Goal: Task Accomplishment & Management: Use online tool/utility

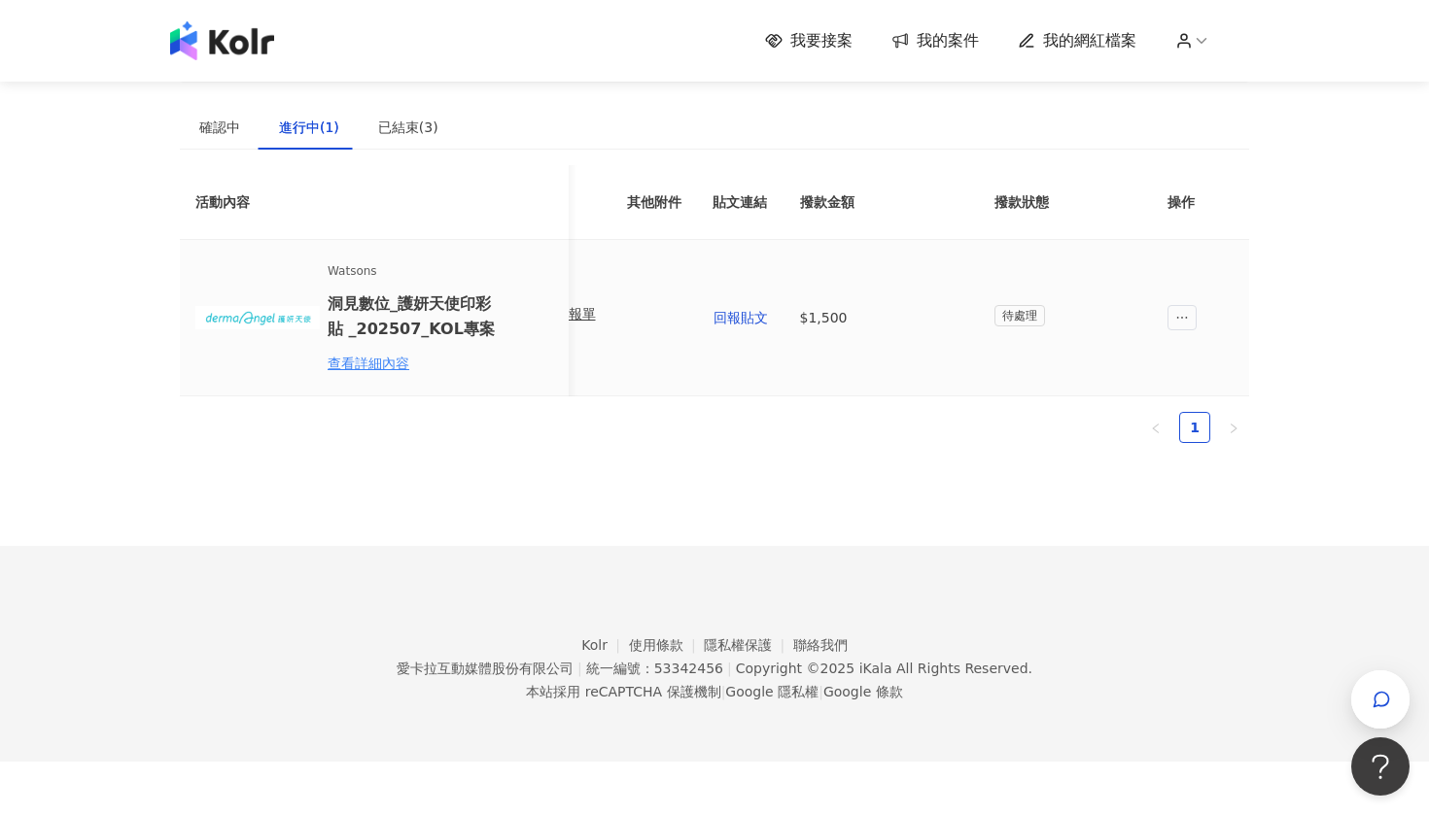
scroll to position [0, 876]
click at [822, 50] on span "我要接案" at bounding box center [821, 40] width 62 height 21
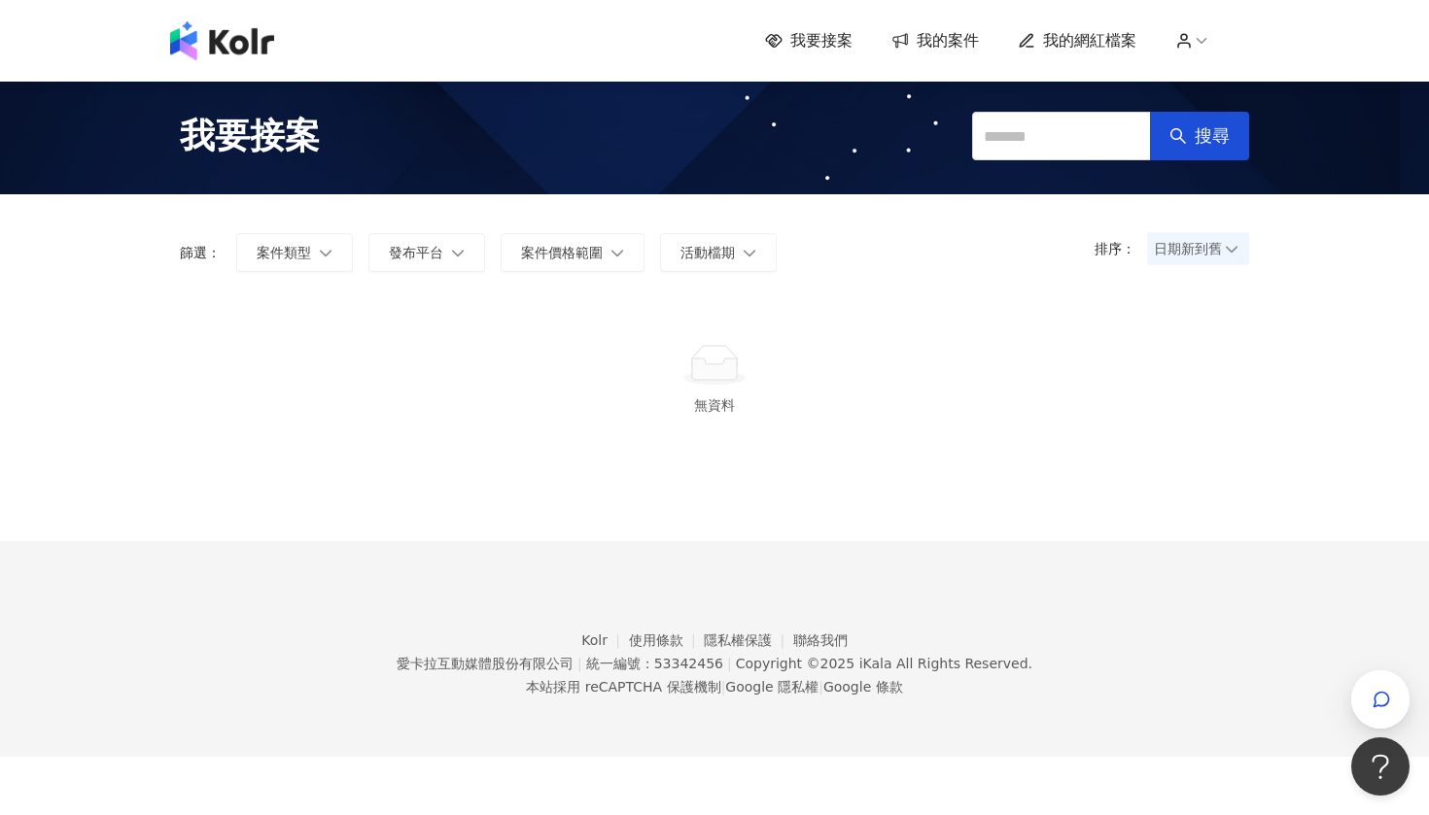
click at [423, 187] on div "我要接案 搜尋" at bounding box center [714, 136] width 1429 height 117
click at [1199, 34] on icon at bounding box center [1200, 40] width 17 height 17
click at [1105, 40] on span "我的網紅檔案" at bounding box center [1089, 40] width 93 height 21
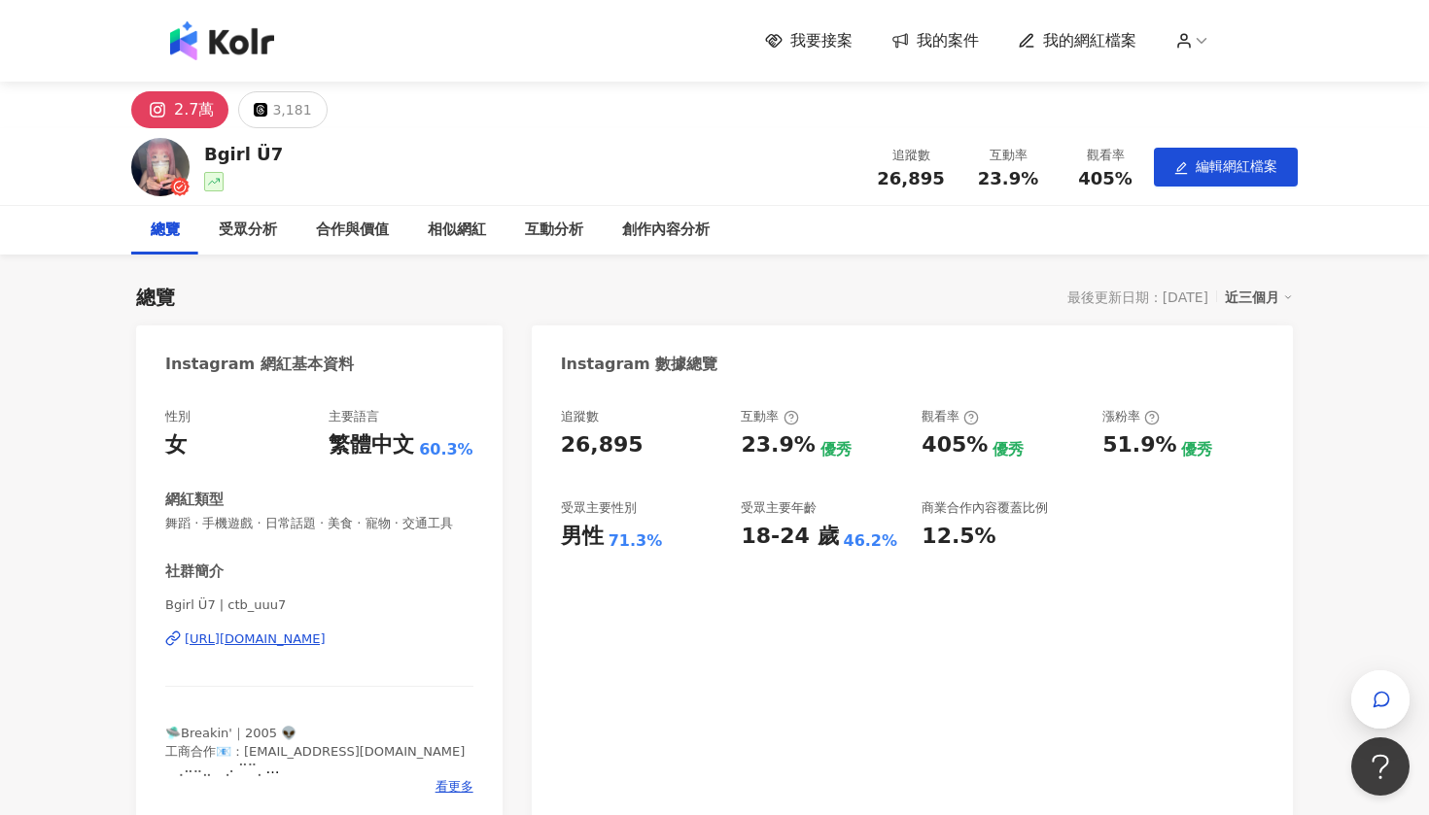
click at [204, 103] on div "2.7萬" at bounding box center [194, 109] width 40 height 27
click at [852, 39] on span "我要接案" at bounding box center [821, 40] width 62 height 21
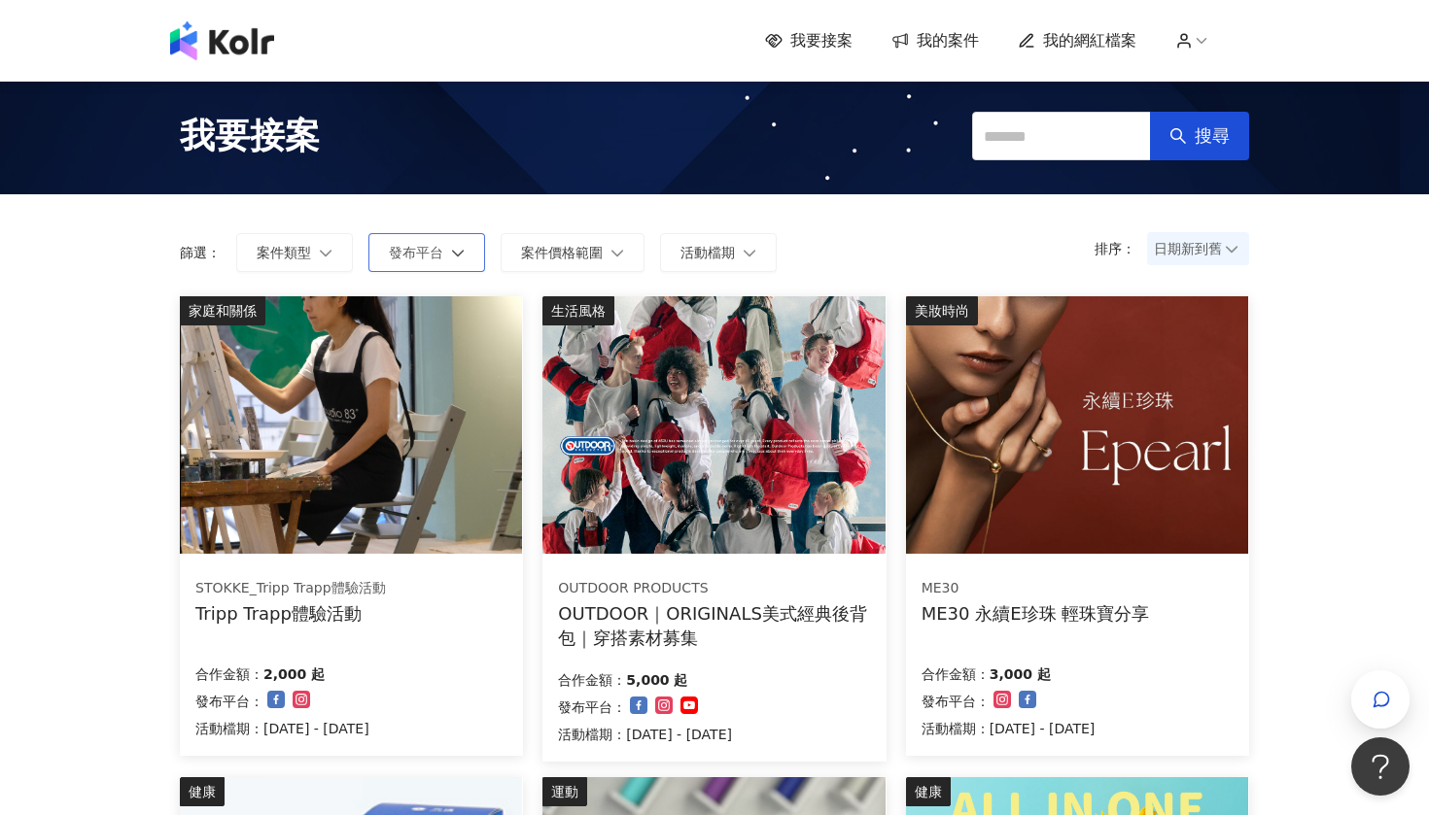
click at [417, 262] on button "發布平台" at bounding box center [426, 252] width 117 height 39
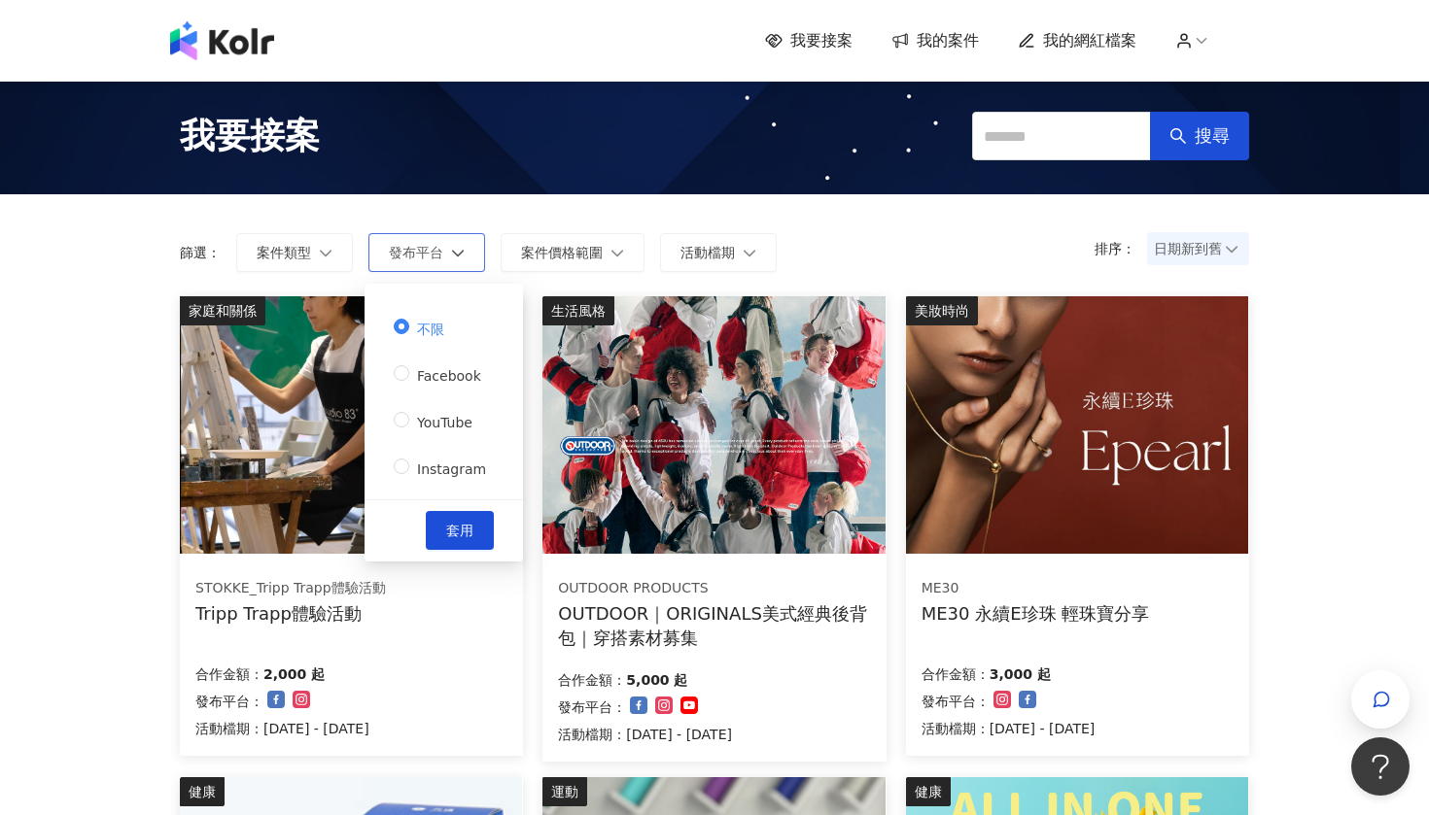
click at [417, 264] on button "發布平台" at bounding box center [426, 252] width 117 height 39
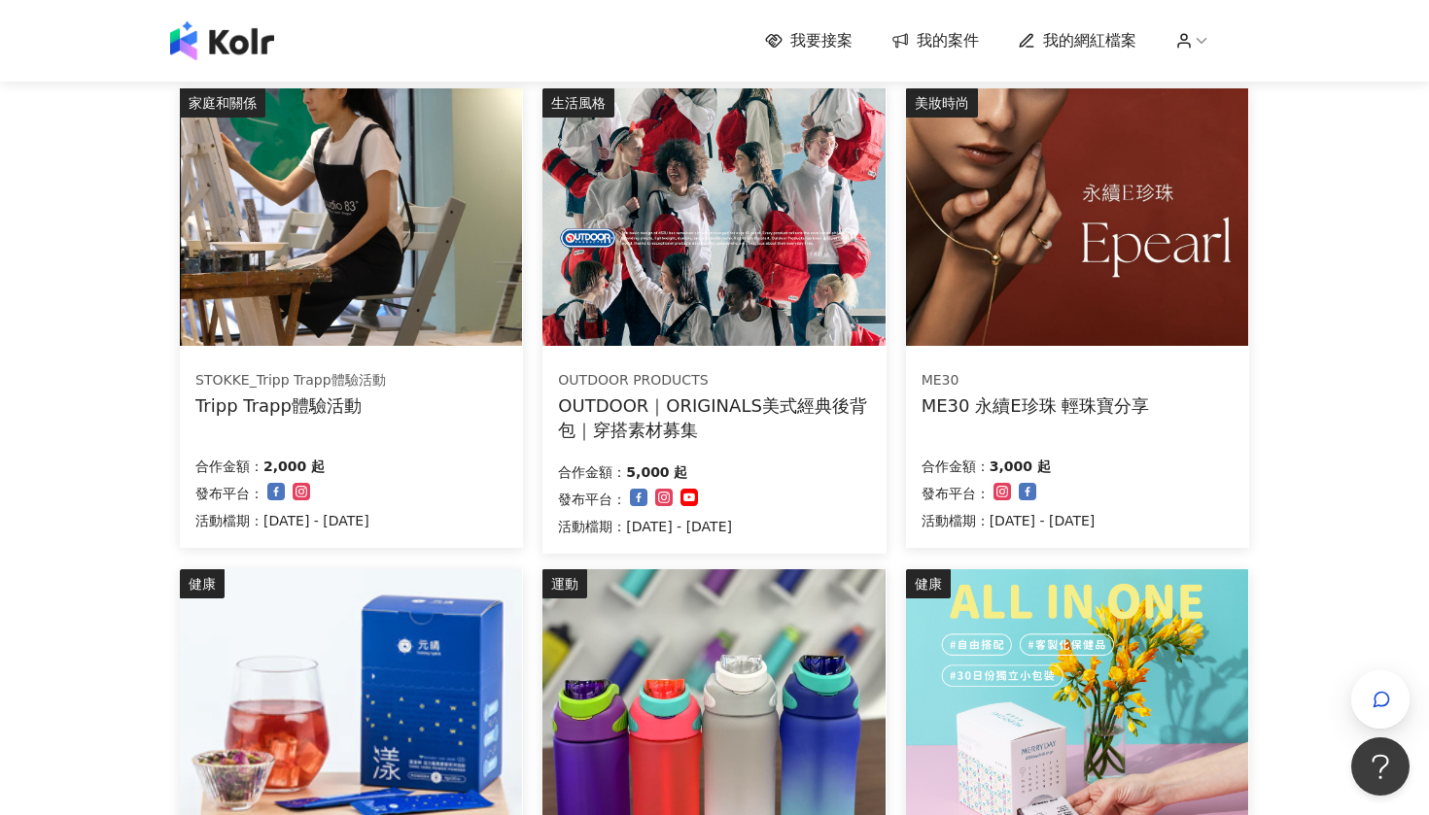
scroll to position [216, 0]
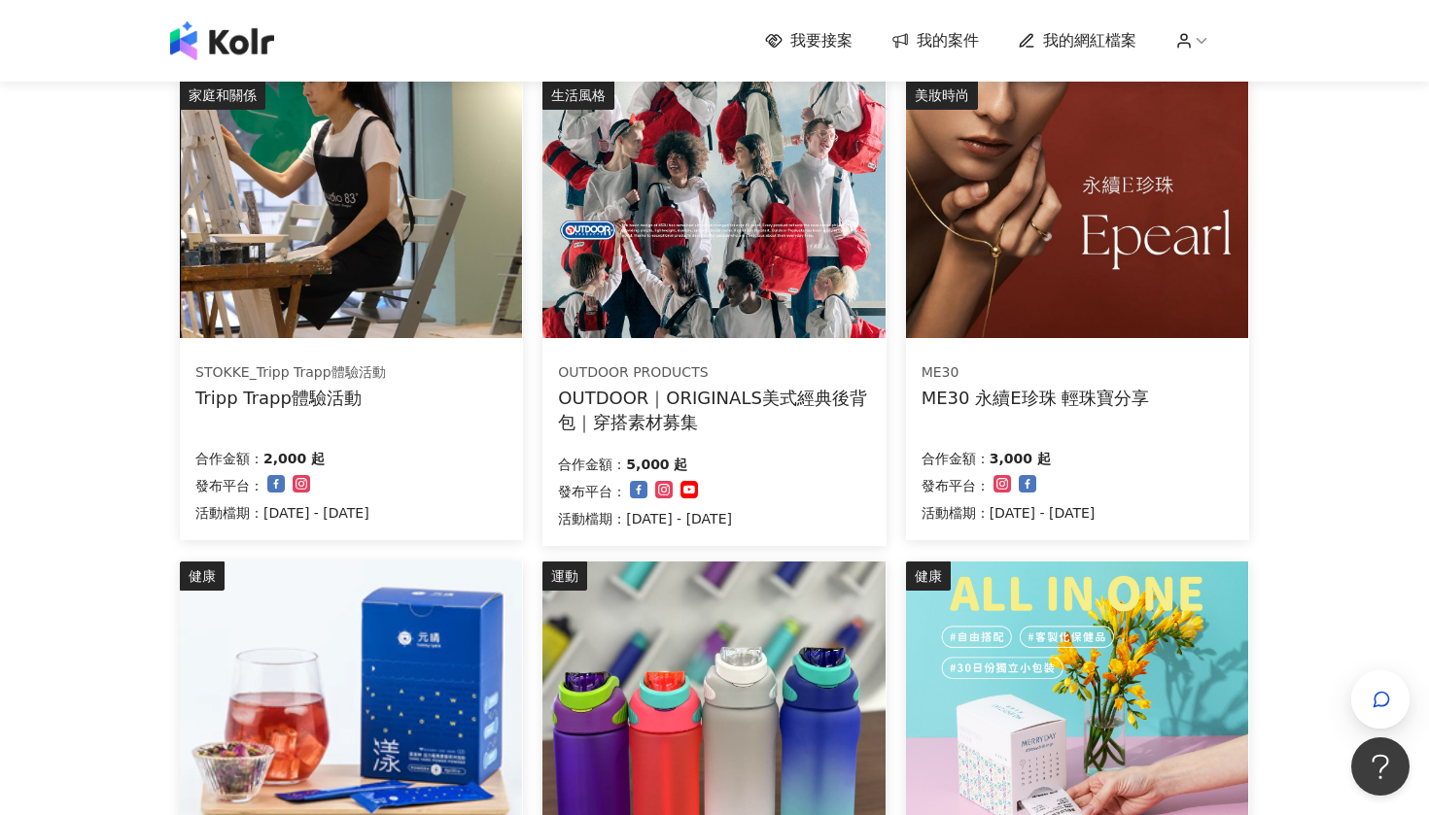
click at [1088, 381] on div "ME30 ME30 永續E珍珠 輕珠寶分享" at bounding box center [1035, 386] width 228 height 47
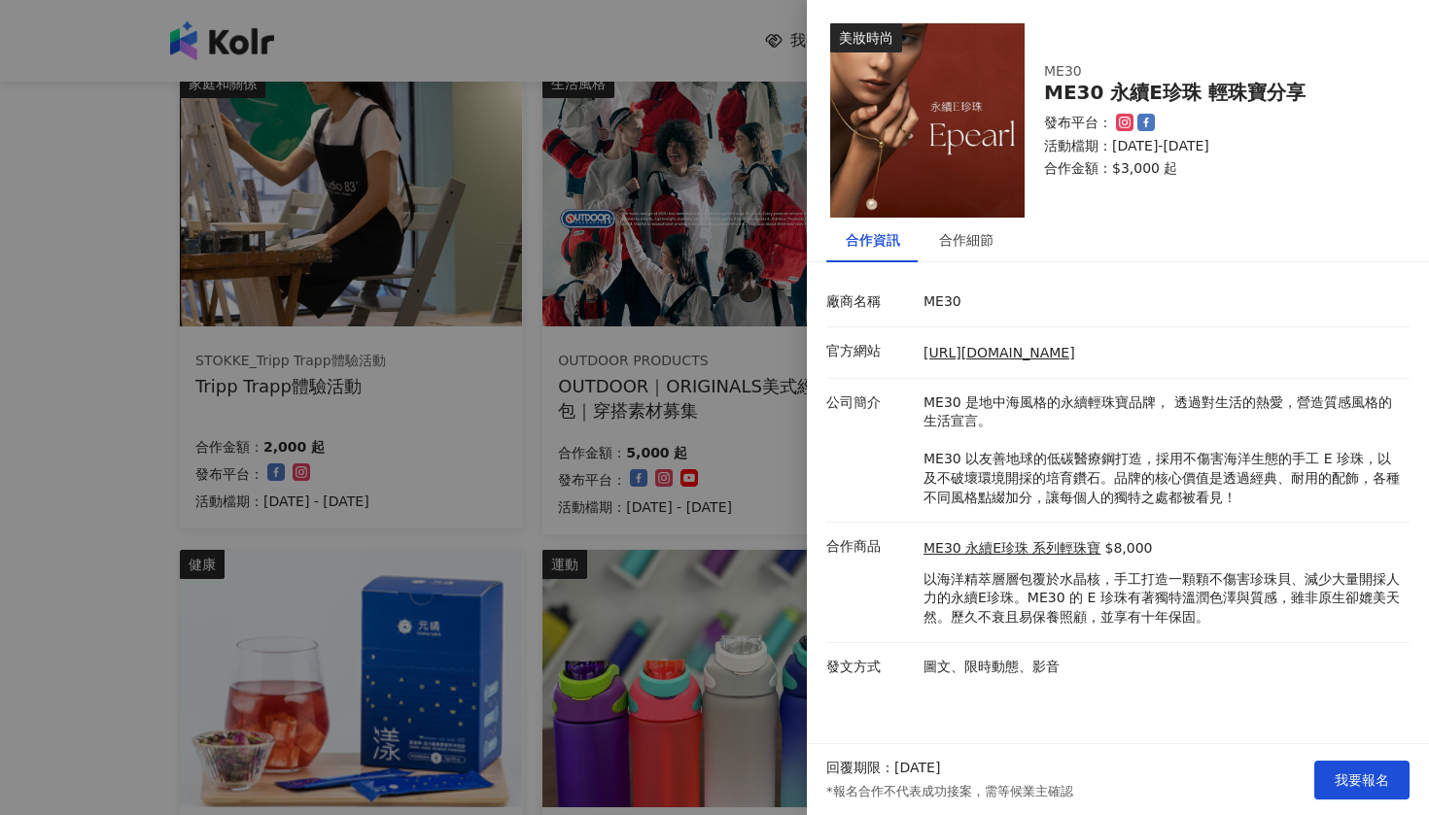
scroll to position [234, 0]
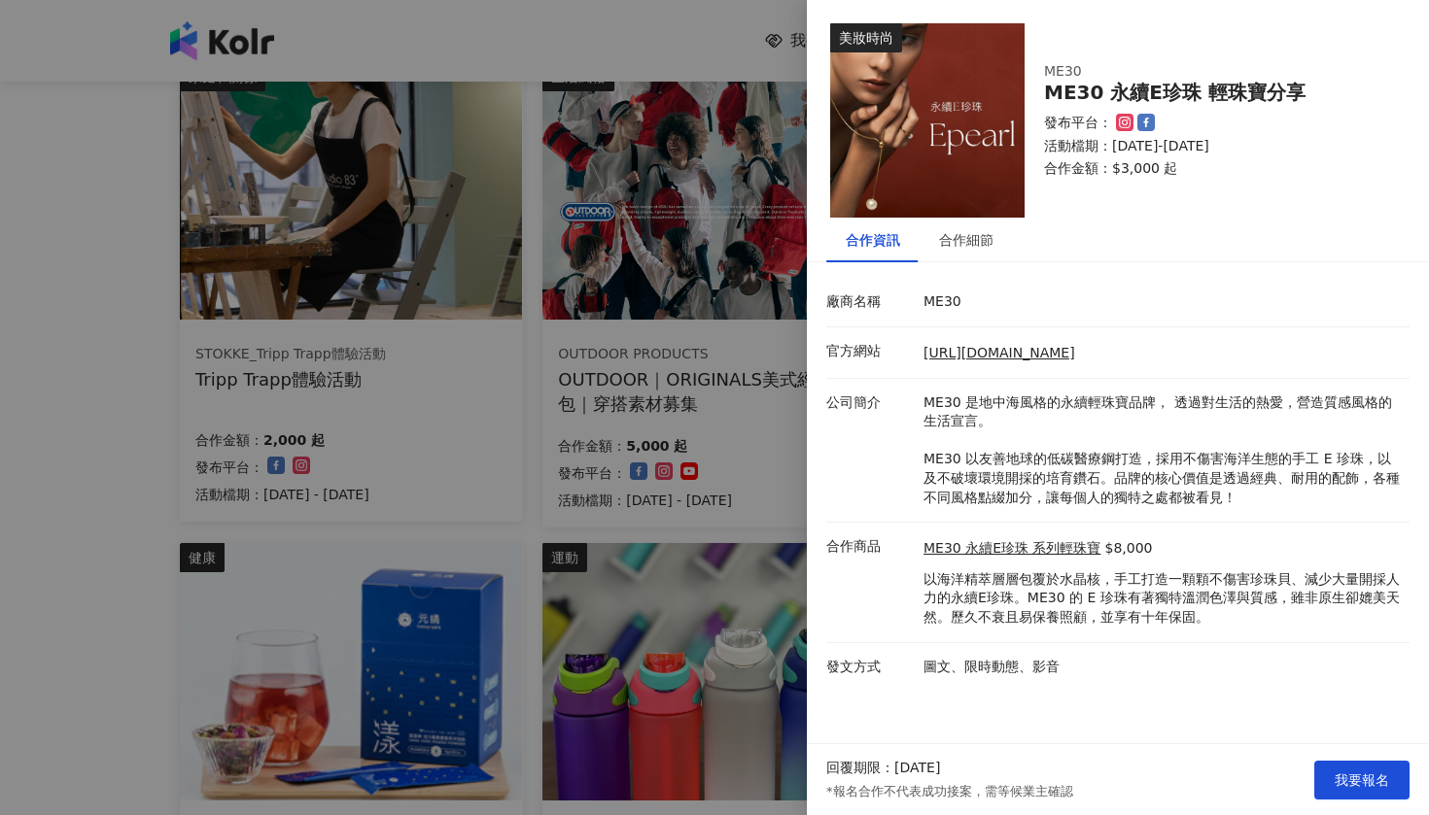
click at [602, 525] on div at bounding box center [714, 407] width 1429 height 815
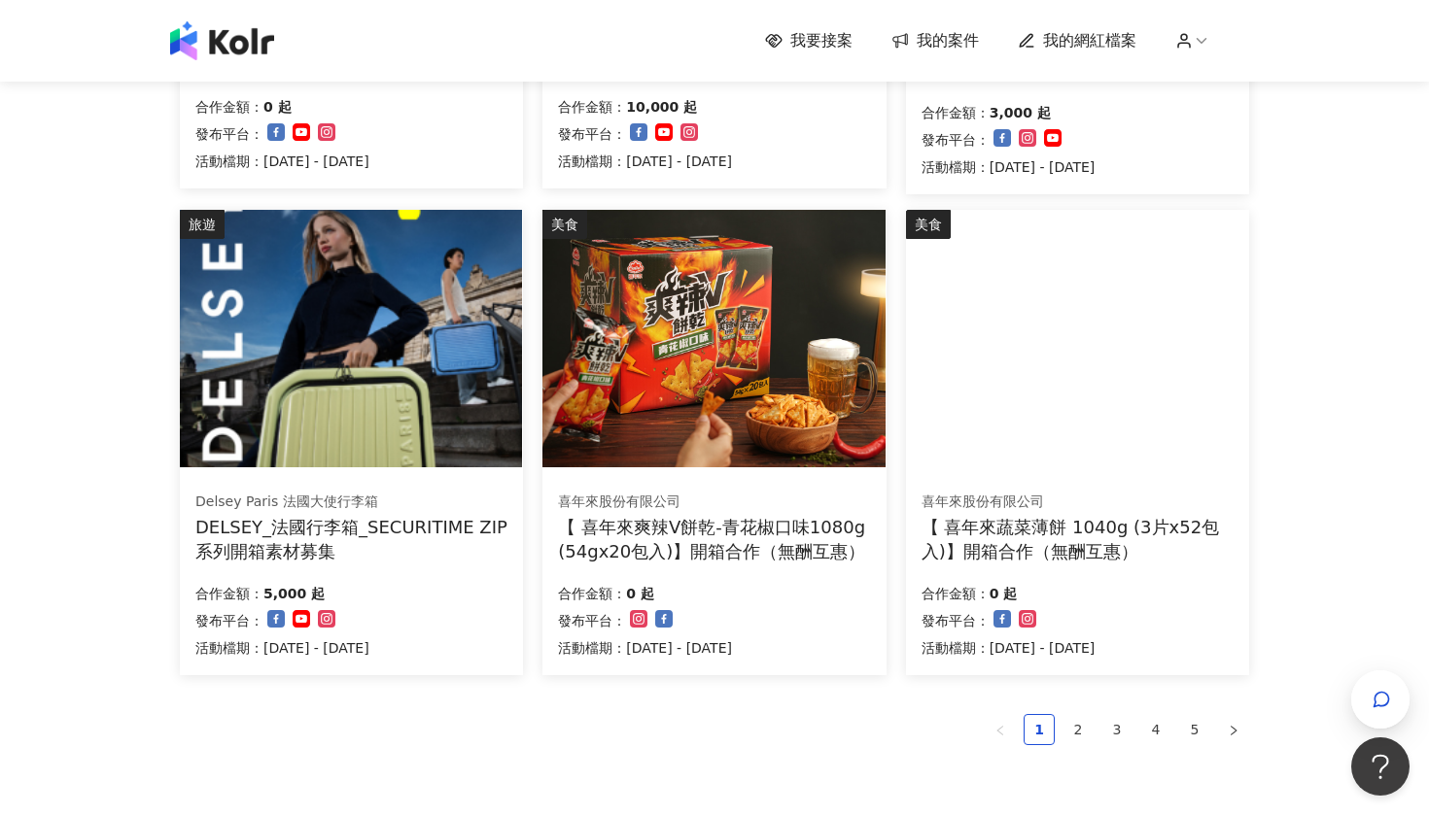
scroll to position [1050, 0]
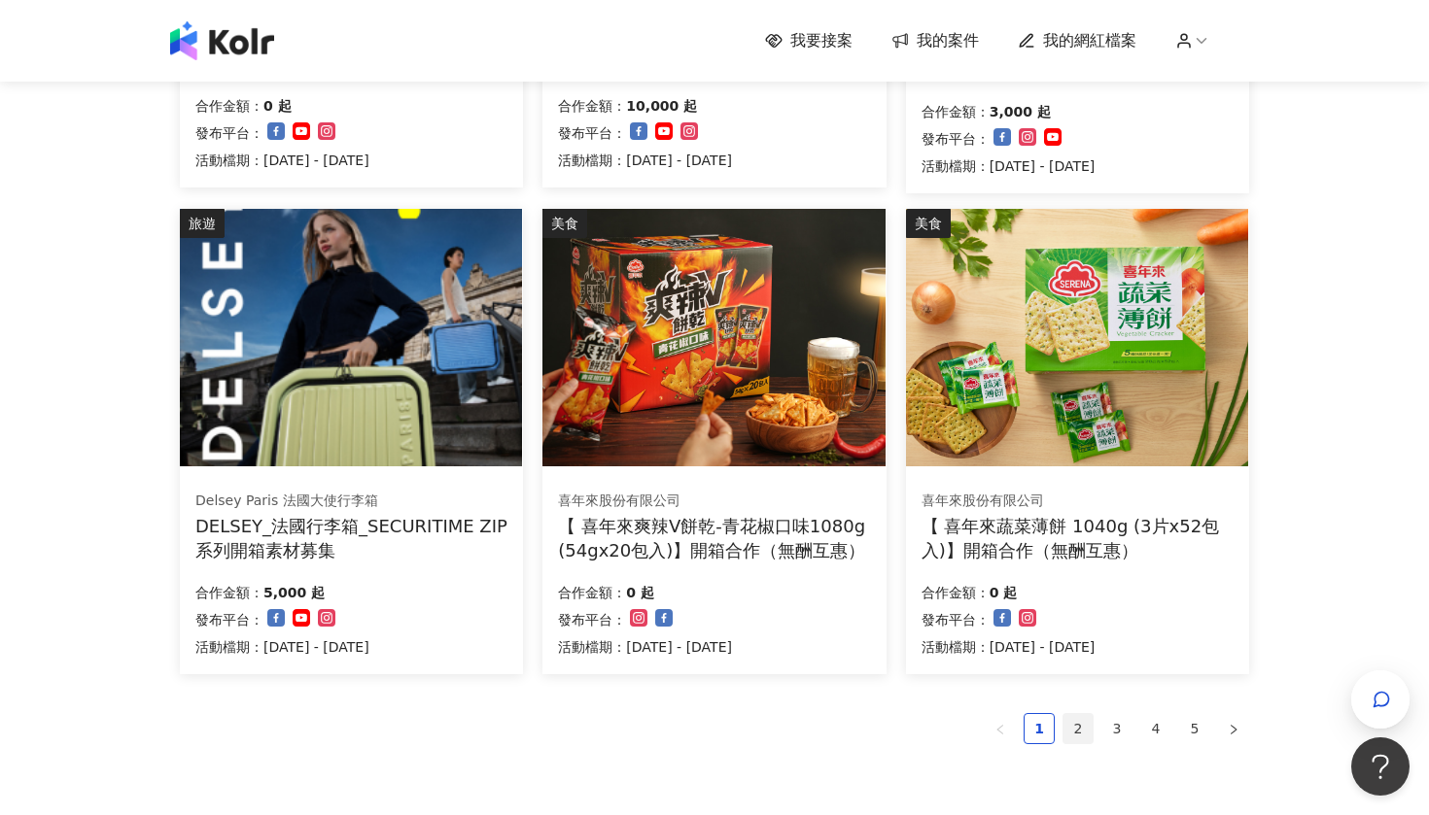
click at [1075, 720] on link "2" at bounding box center [1077, 728] width 29 height 29
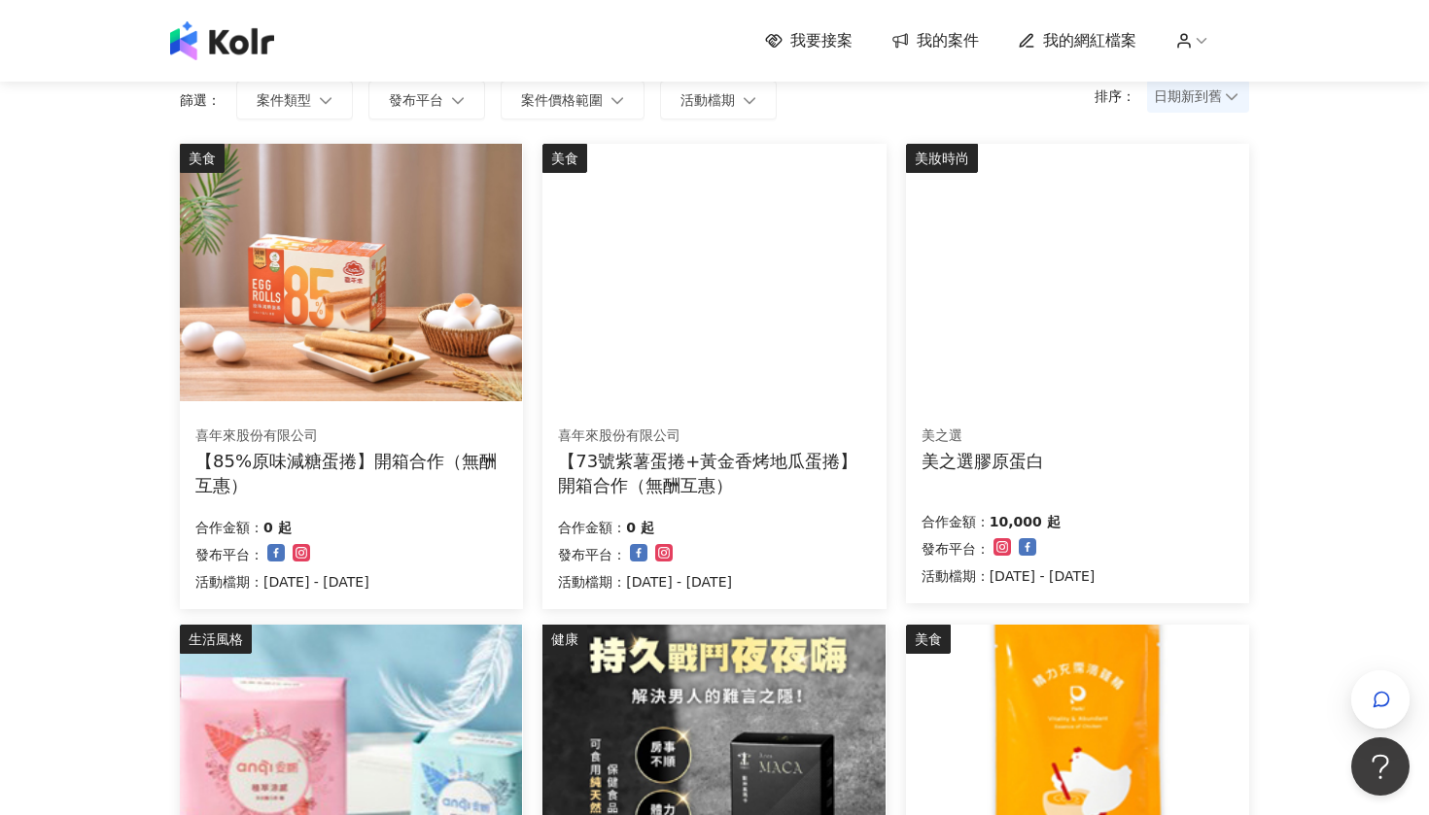
scroll to position [149, 0]
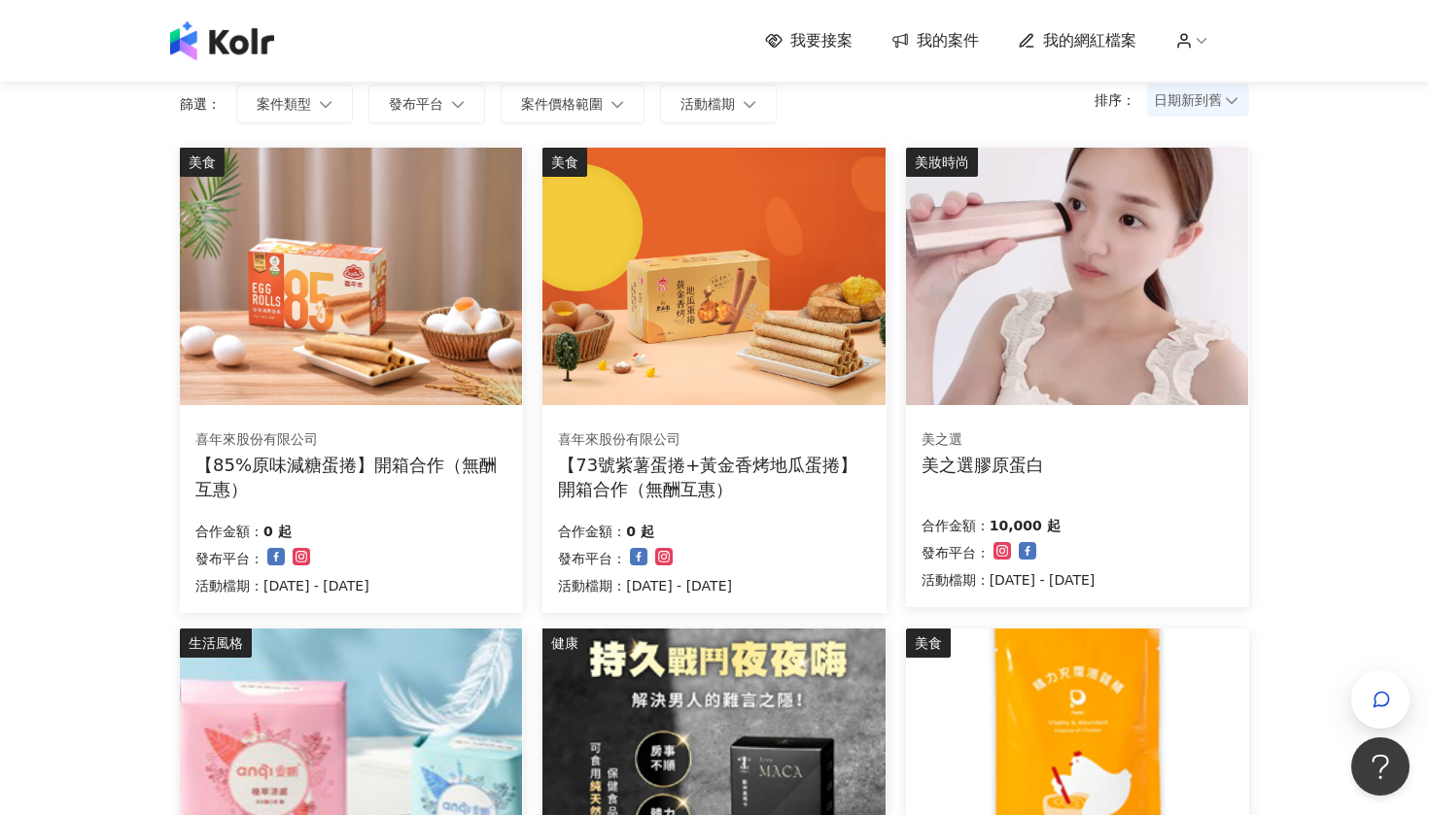
click at [1063, 401] on img at bounding box center [1077, 277] width 342 height 258
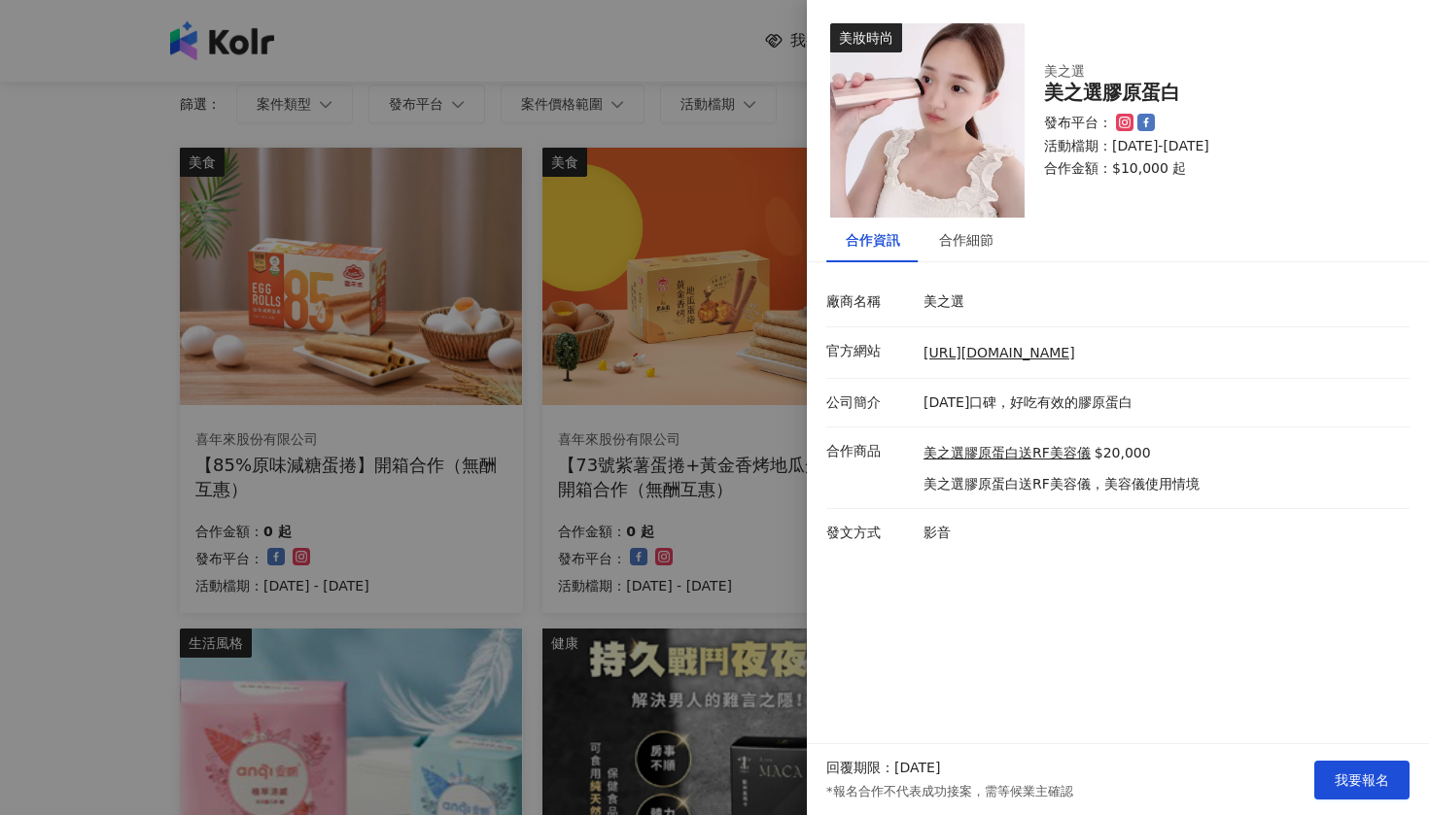
click at [781, 486] on div at bounding box center [714, 407] width 1429 height 815
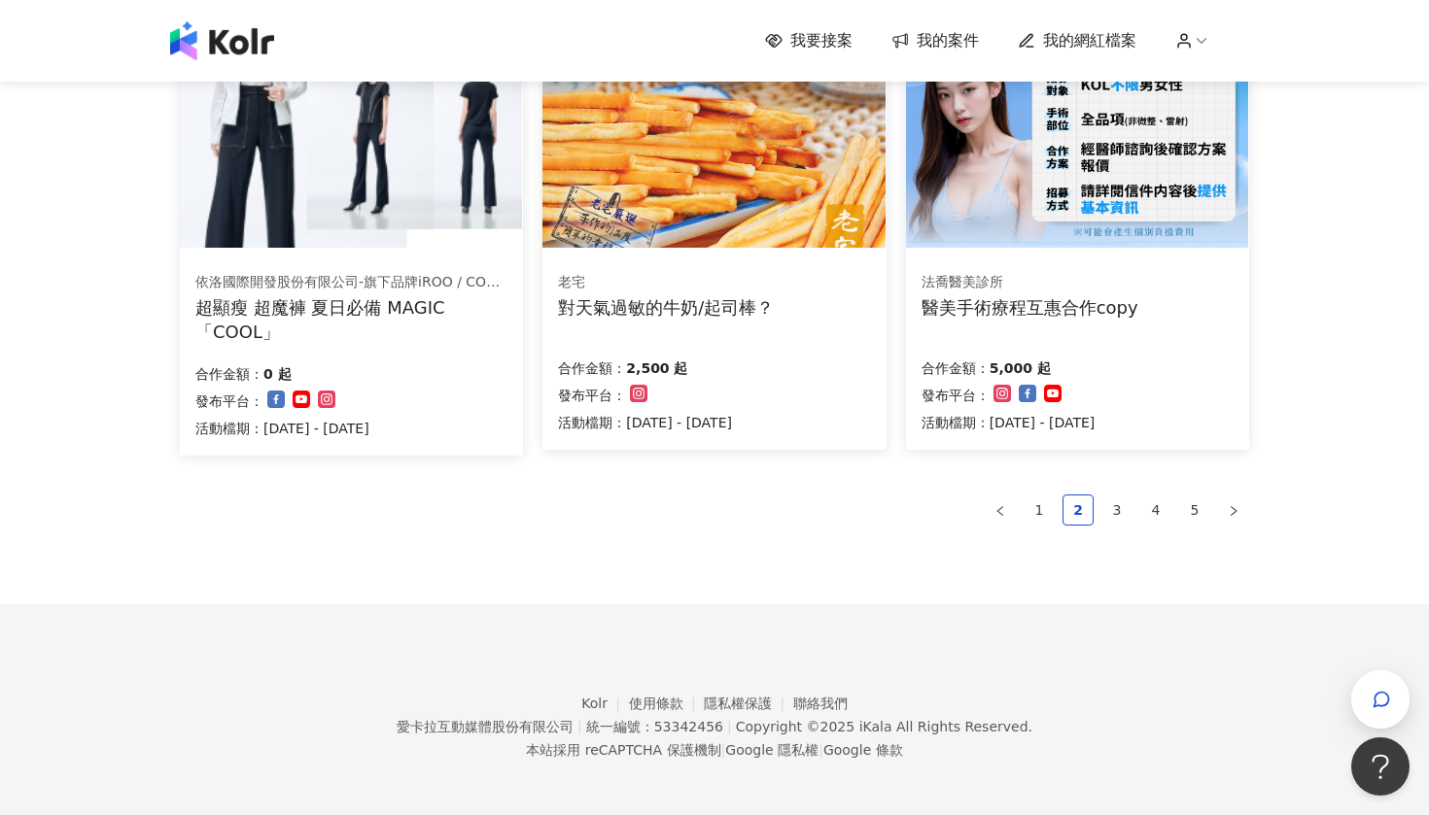
scroll to position [1267, 0]
click at [1130, 502] on link "3" at bounding box center [1116, 511] width 29 height 29
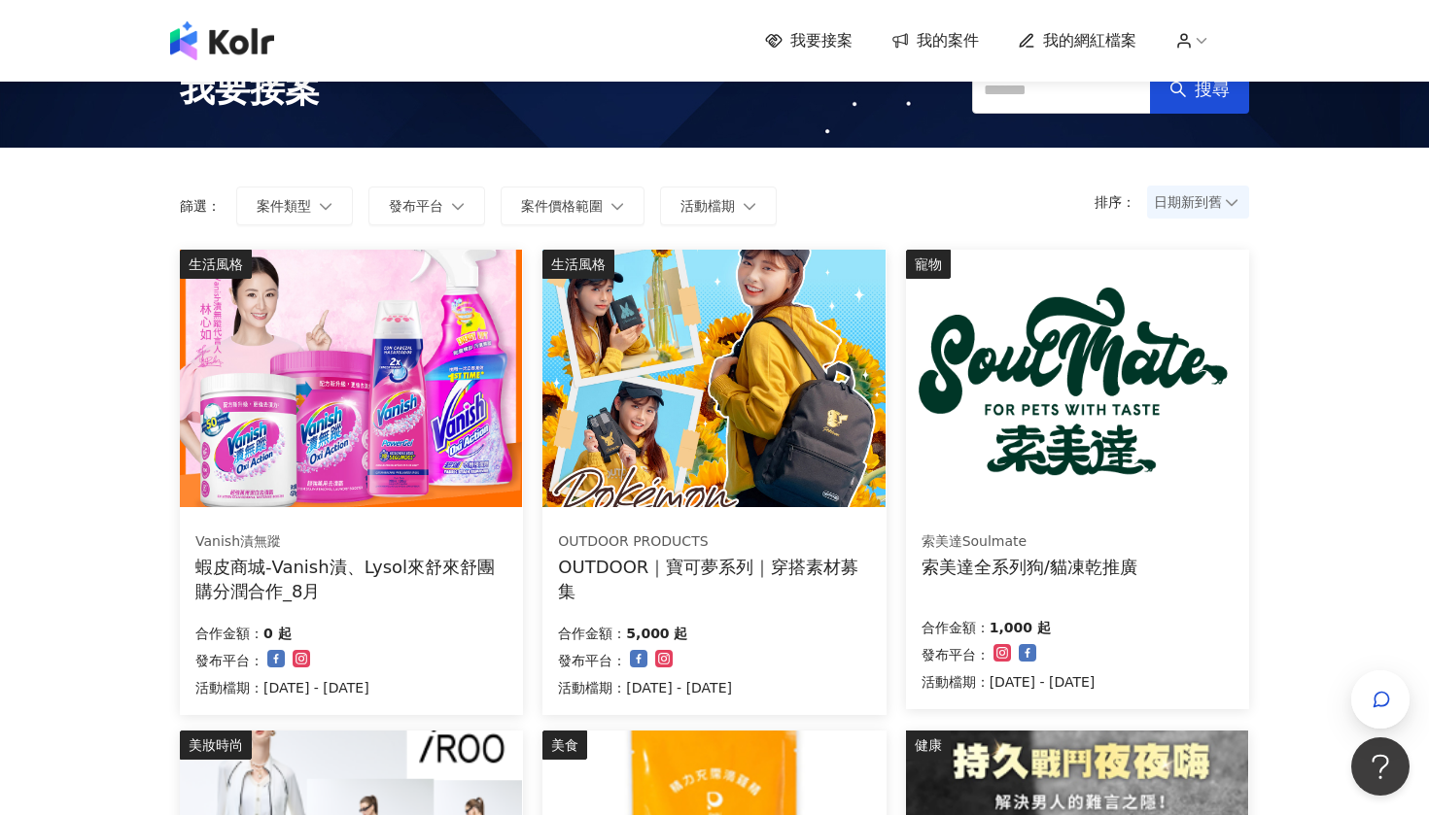
scroll to position [51, 0]
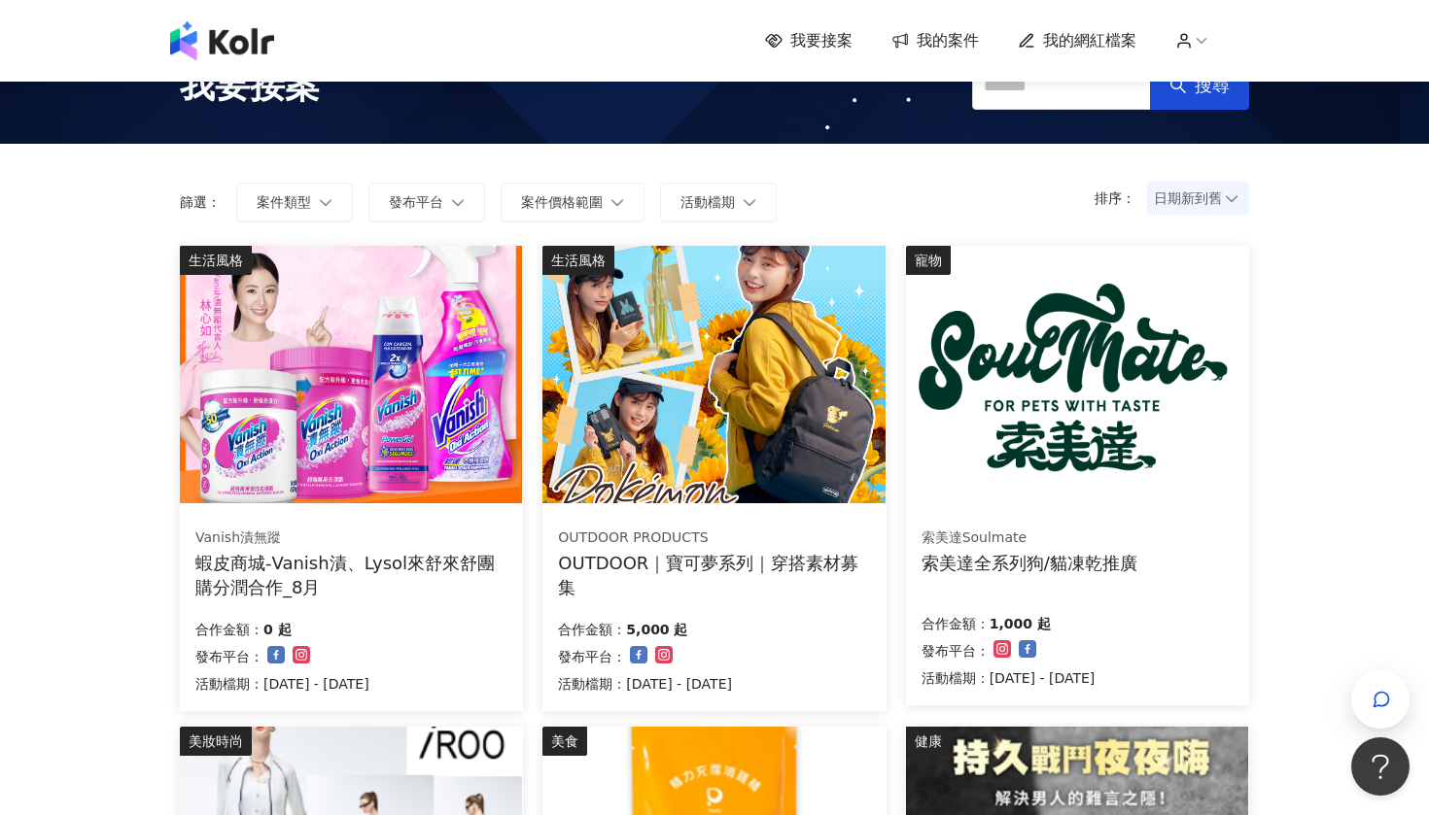
click at [699, 529] on div "OUTDOOR PRODUCTS" at bounding box center [713, 538] width 311 height 19
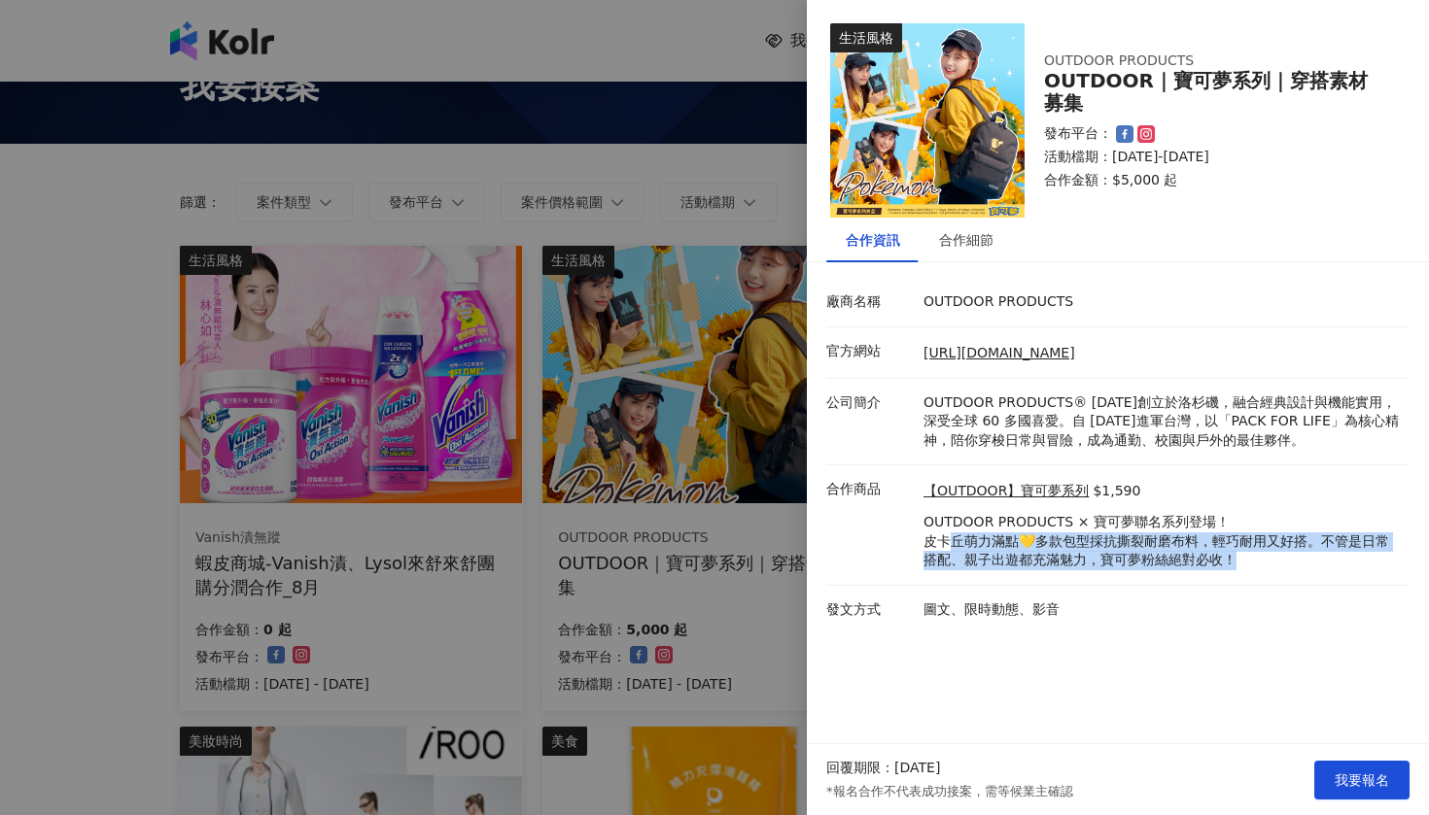
drag, startPoint x: 946, startPoint y: 537, endPoint x: 1149, endPoint y: 561, distance: 204.4
click at [1149, 562] on p "OUTDOOR PRODUCTS × 寶可夢聯名系列登場！ 皮卡丘萌力滿點💛多款包型採抗撕裂耐磨布料，輕巧耐用又好搭。不管是日常搭配、親子出遊都充滿魅力，寶可…" at bounding box center [1161, 541] width 476 height 57
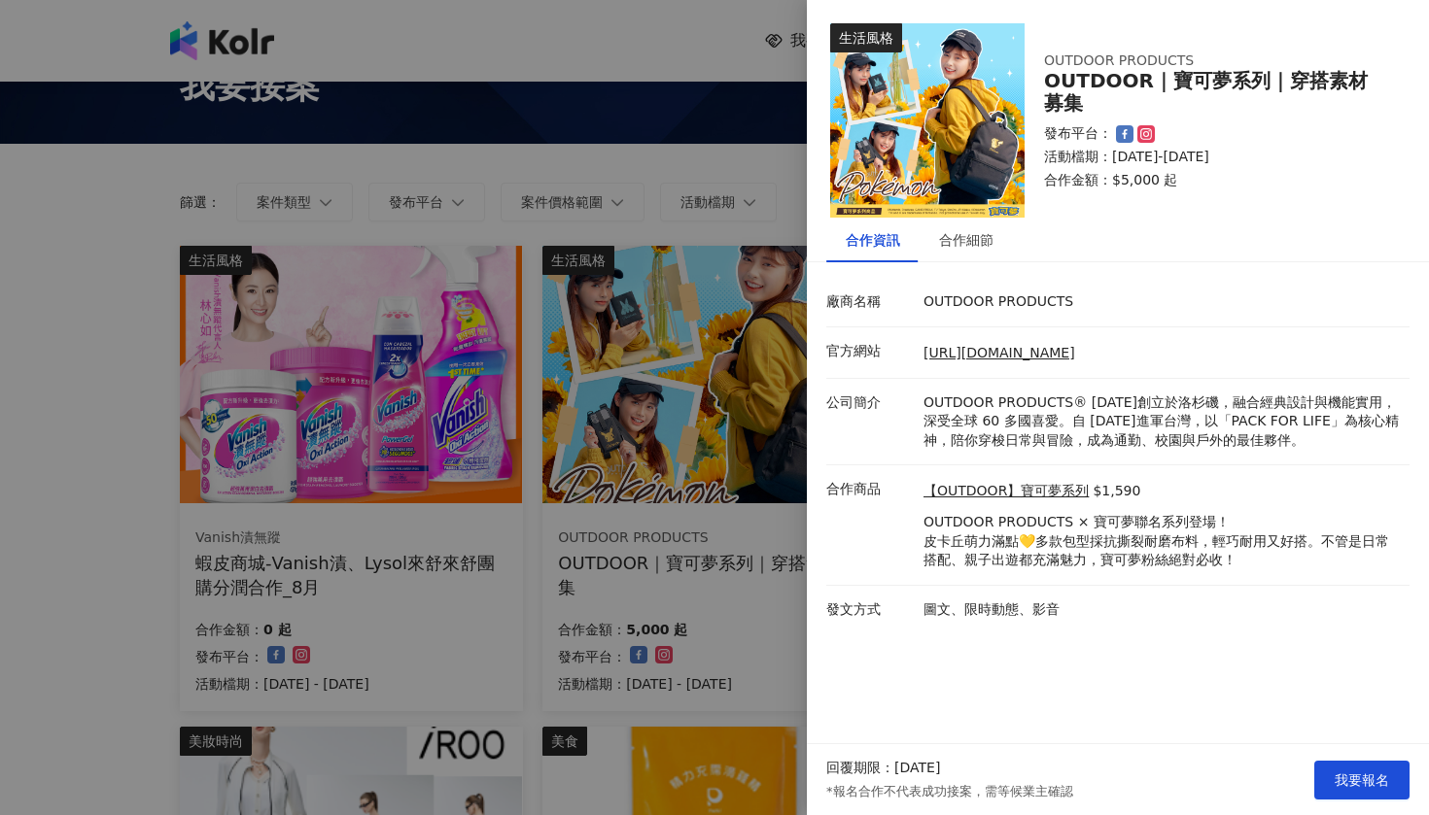
click at [1100, 629] on div "生活風格 OUTDOOR PRODUCTS OUTDOOR｜寶可夢系列｜穿搭素材募集 發布平台： 活動檔期：[DATE]-[DATE] 合作金額： $5,00…" at bounding box center [1118, 372] width 622 height 744
click at [613, 201] on div at bounding box center [714, 407] width 1429 height 815
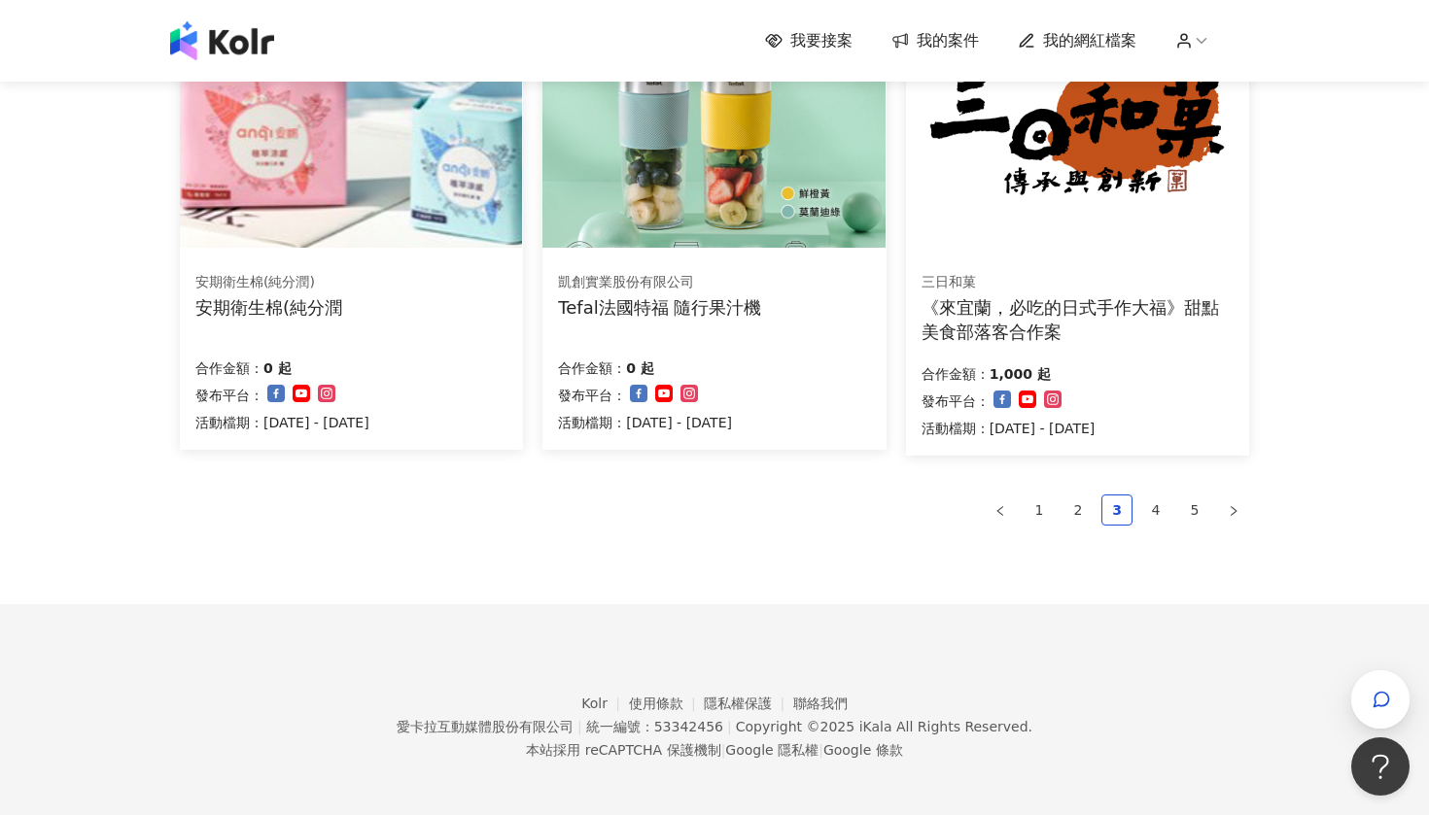
scroll to position [1267, 0]
click at [1148, 500] on link "4" at bounding box center [1155, 511] width 29 height 29
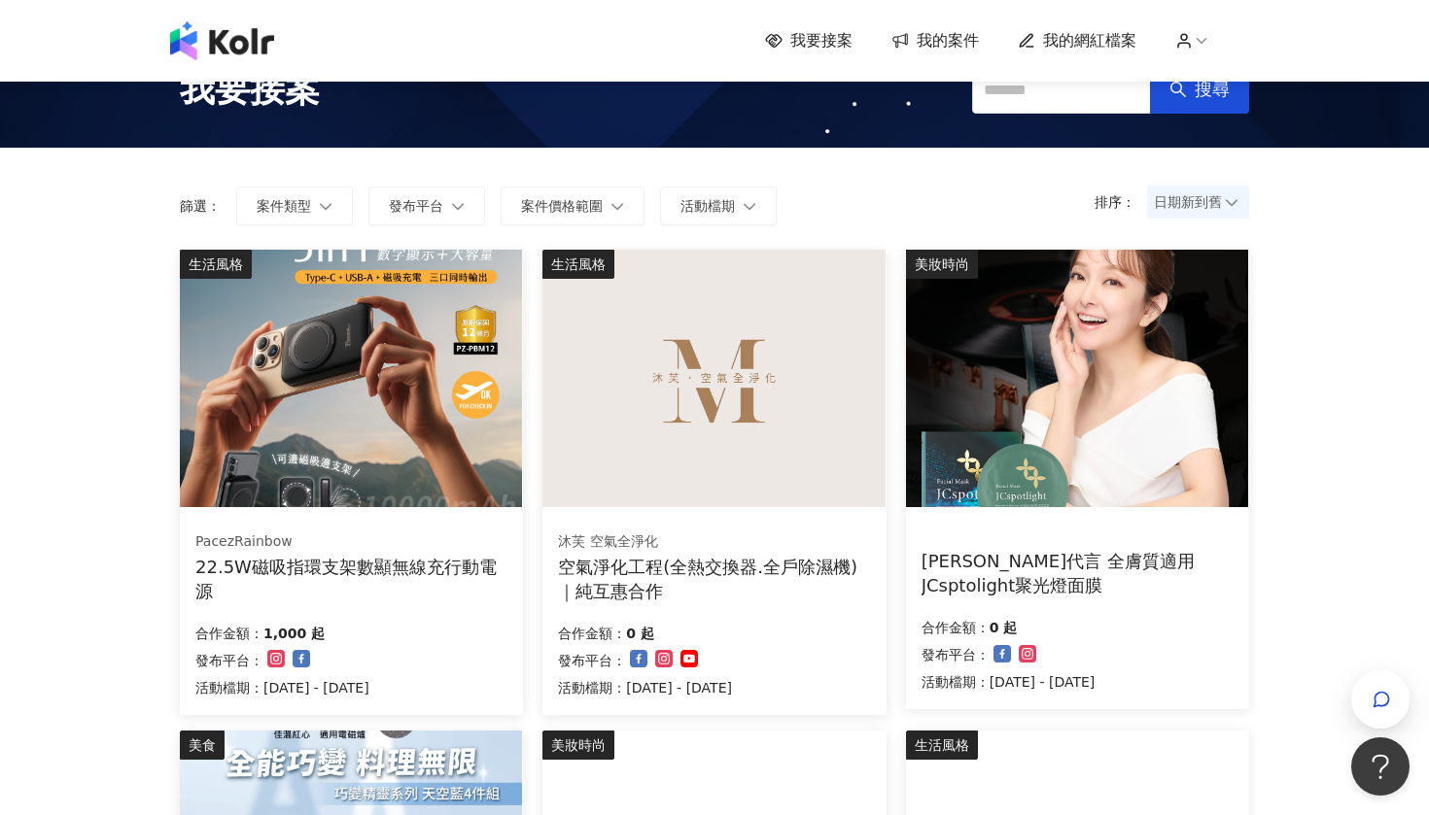
scroll to position [32, 0]
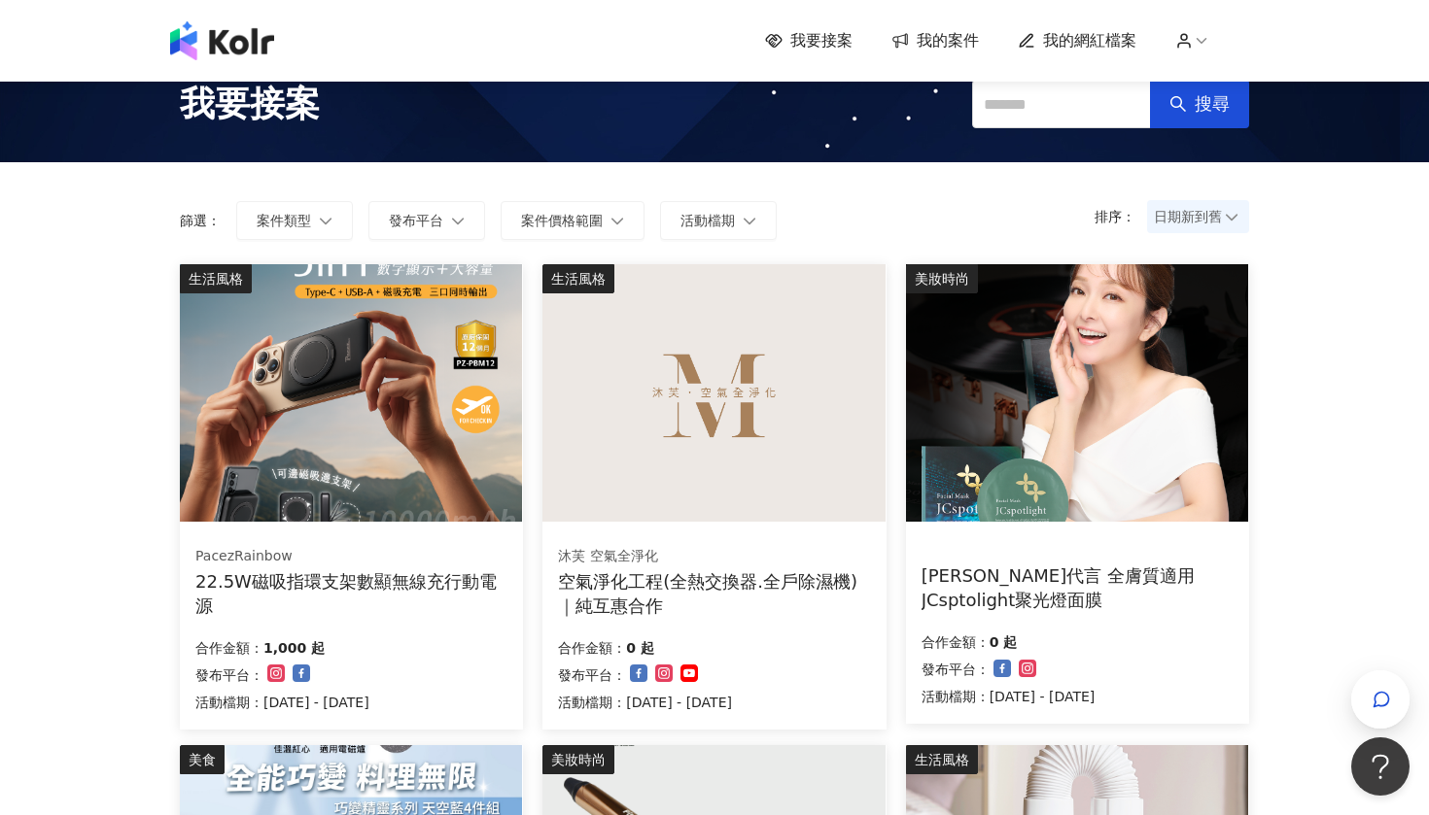
click at [369, 635] on div "合作金額： 1,000 起" at bounding box center [282, 646] width 174 height 27
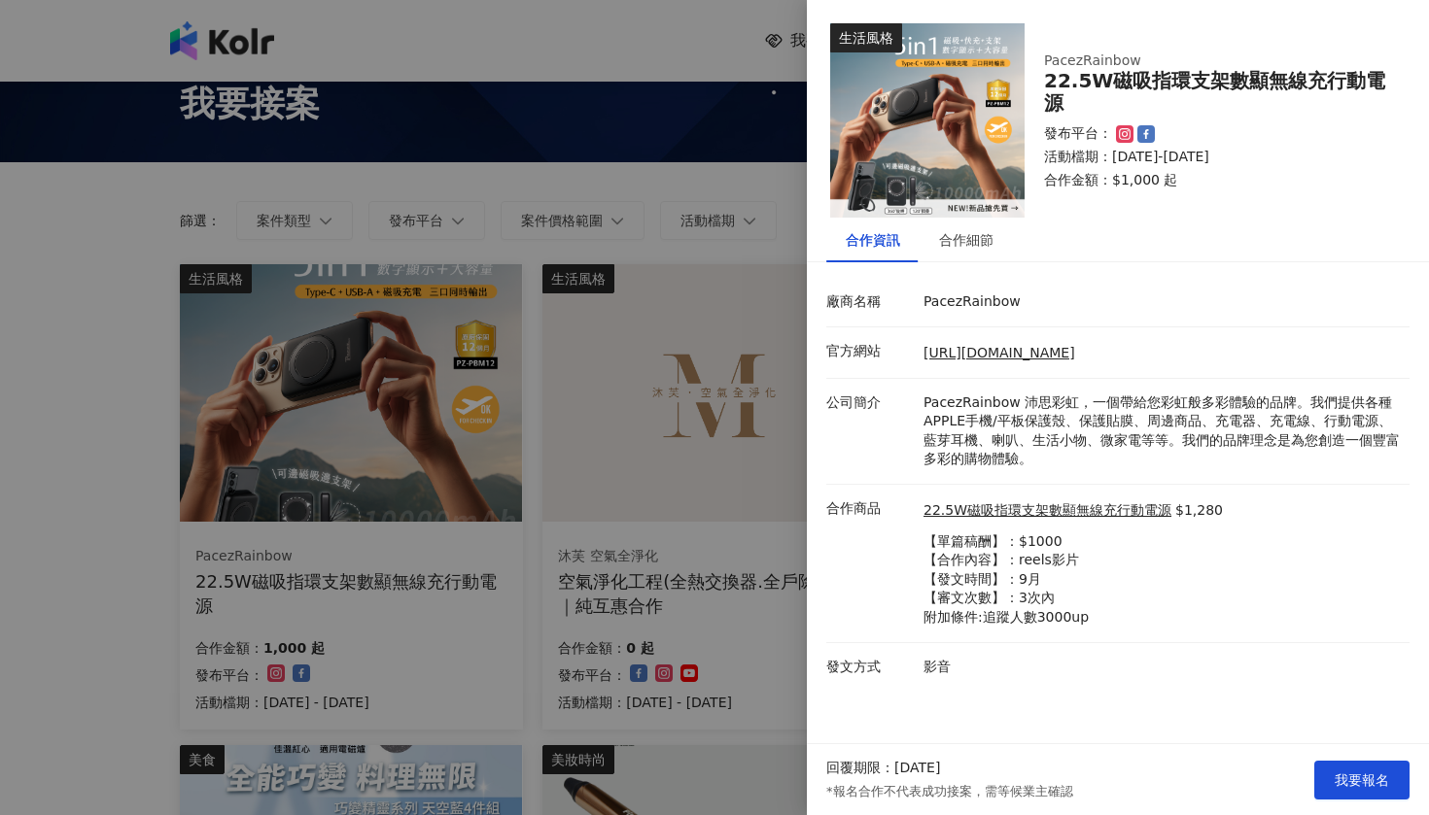
click at [748, 440] on div at bounding box center [714, 407] width 1429 height 815
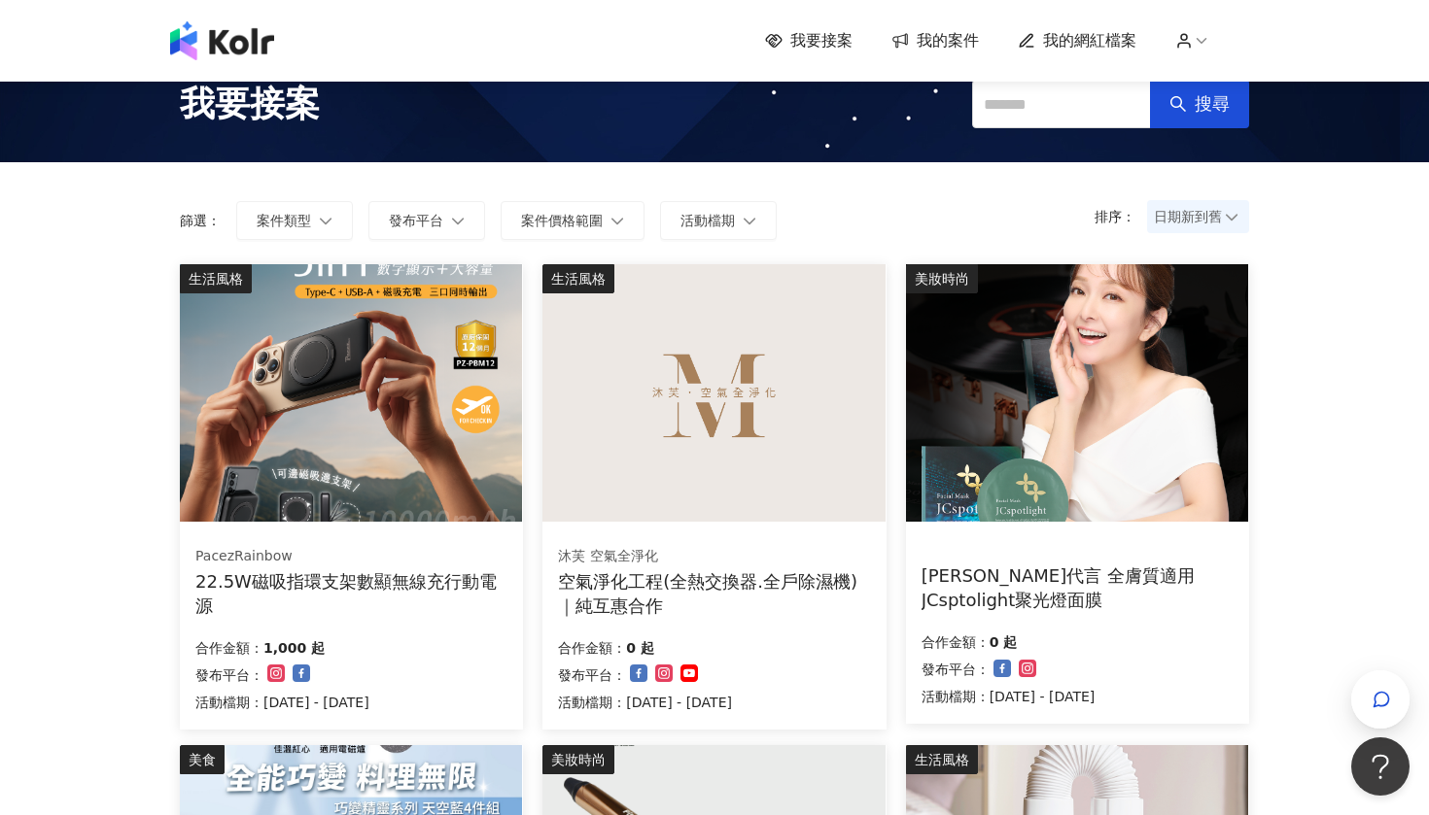
scroll to position [33, 0]
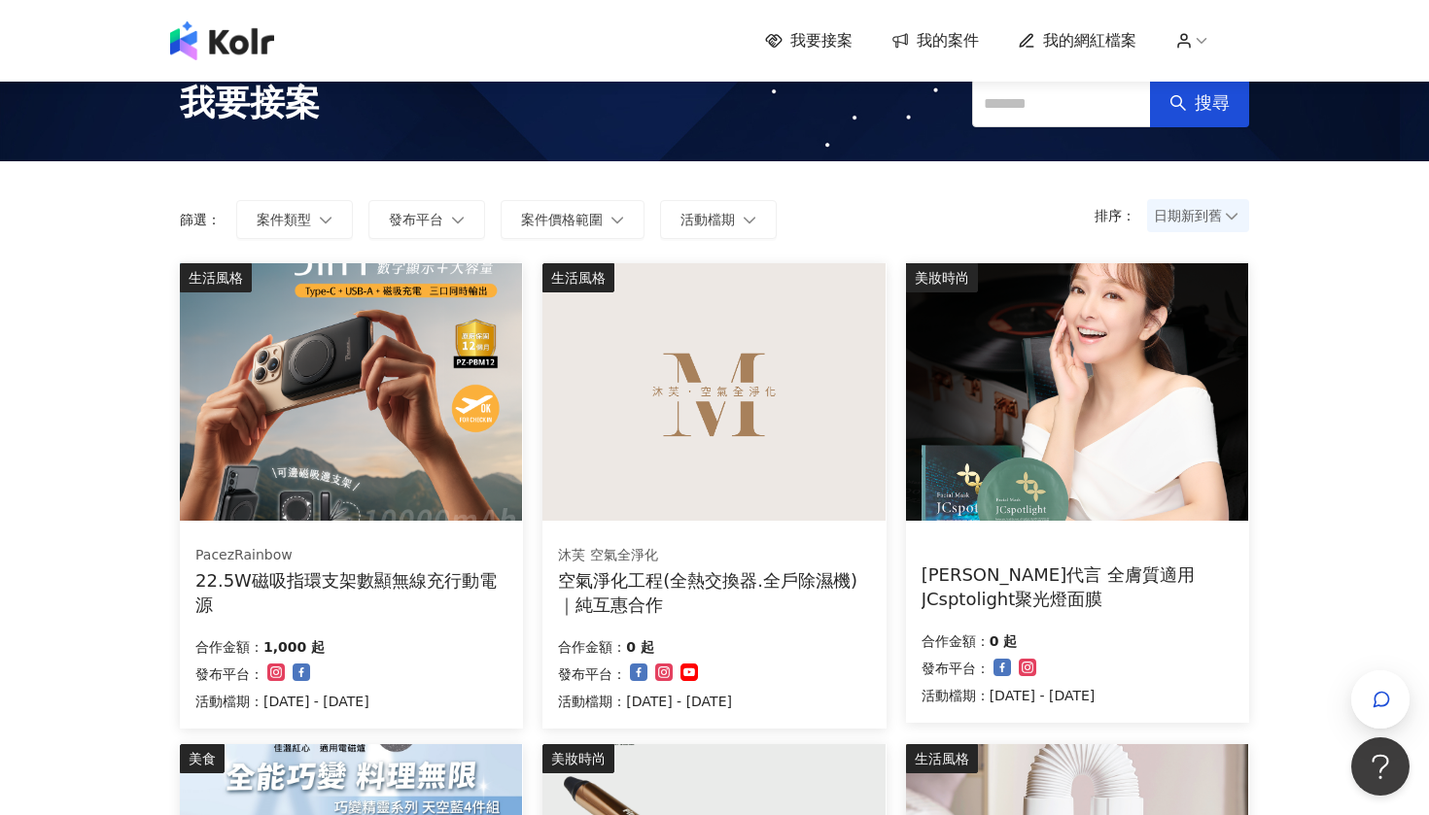
click at [816, 38] on span "我要接案" at bounding box center [821, 40] width 62 height 21
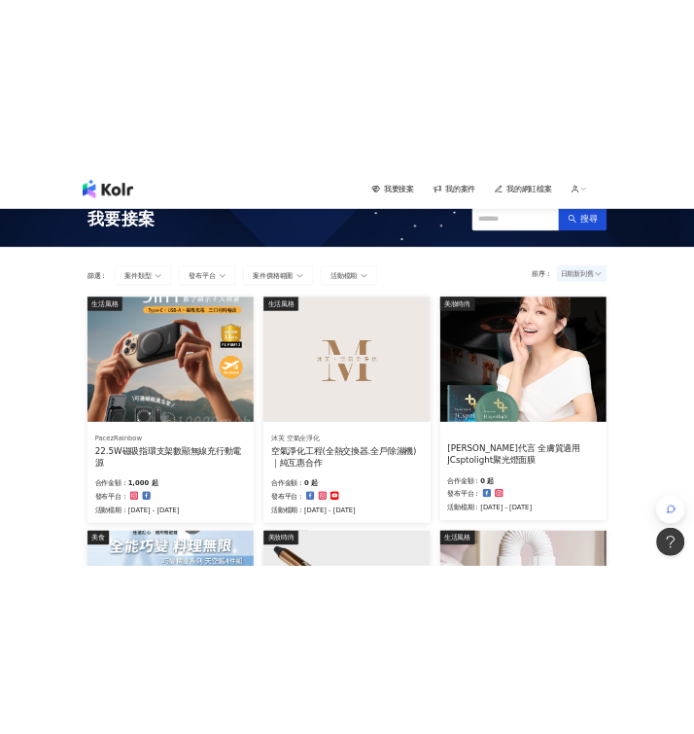
scroll to position [0, 0]
